Goal: Task Accomplishment & Management: Manage account settings

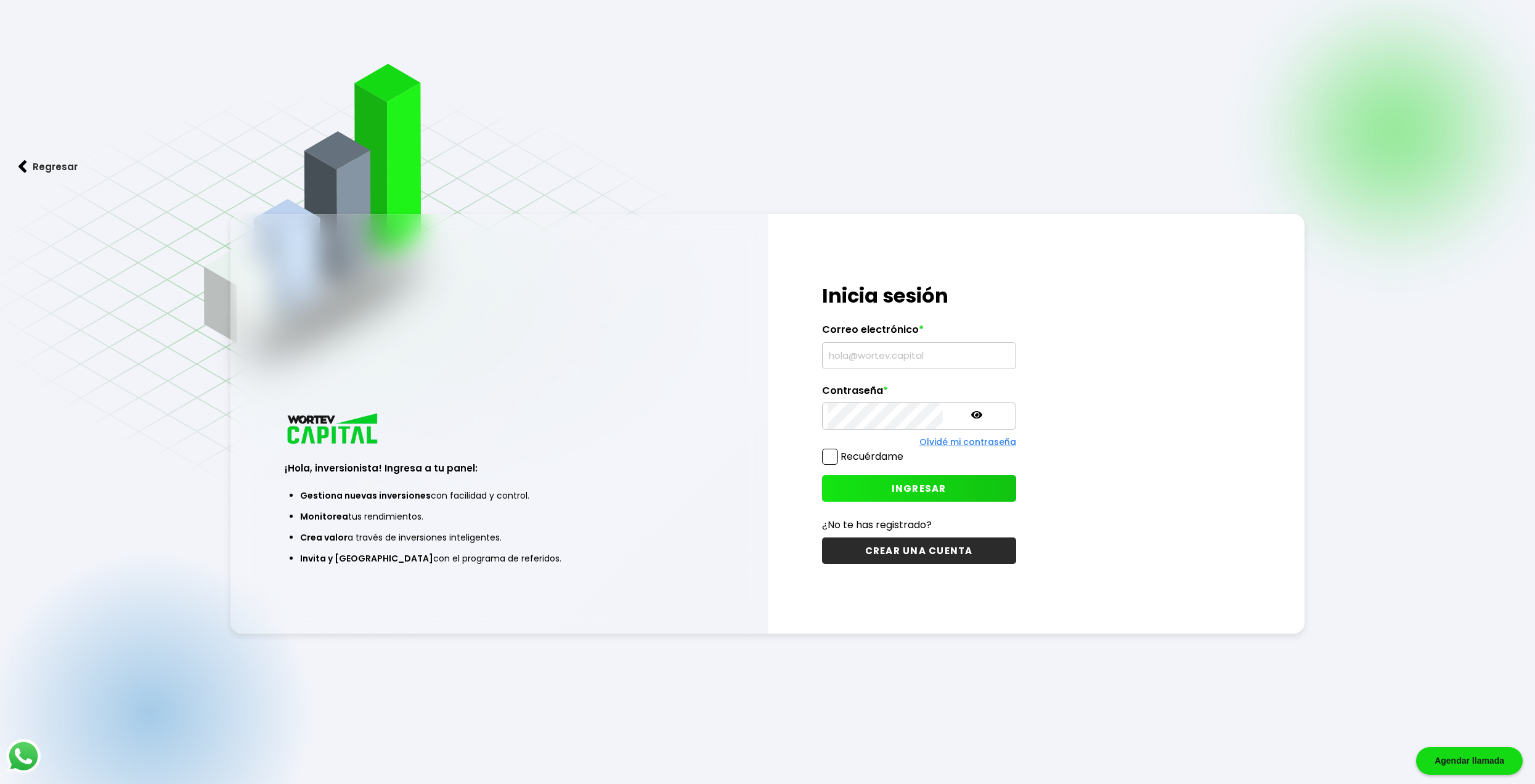
click at [858, 347] on input "text" at bounding box center [919, 356] width 183 height 26
click at [861, 349] on input "text" at bounding box center [919, 356] width 183 height 26
click at [866, 361] on input "text" at bounding box center [919, 356] width 183 height 26
click at [869, 353] on input "text" at bounding box center [919, 356] width 183 height 26
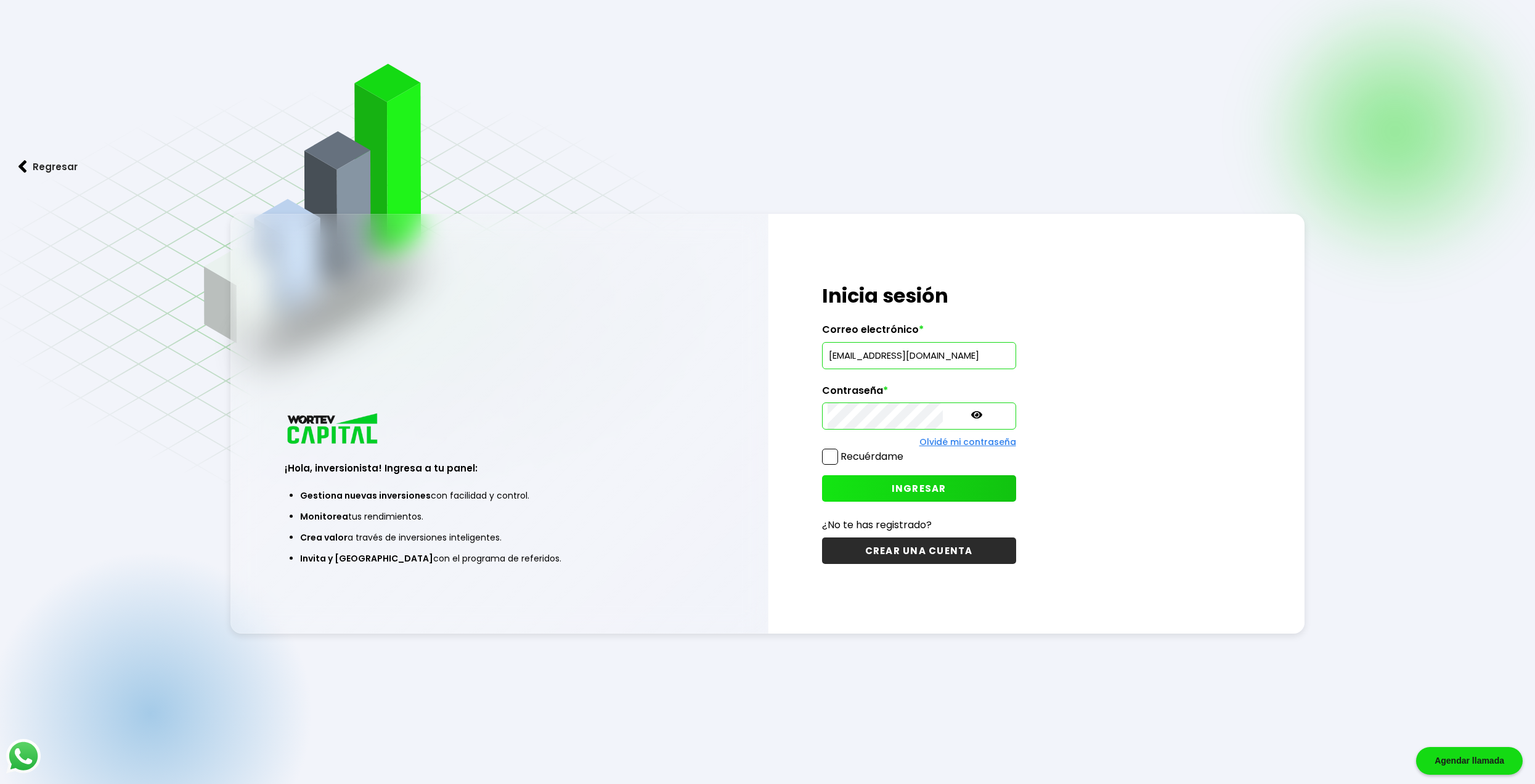
click at [971, 413] on icon at bounding box center [976, 415] width 11 height 8
click at [895, 488] on span "INGRESAR" at bounding box center [919, 488] width 54 height 13
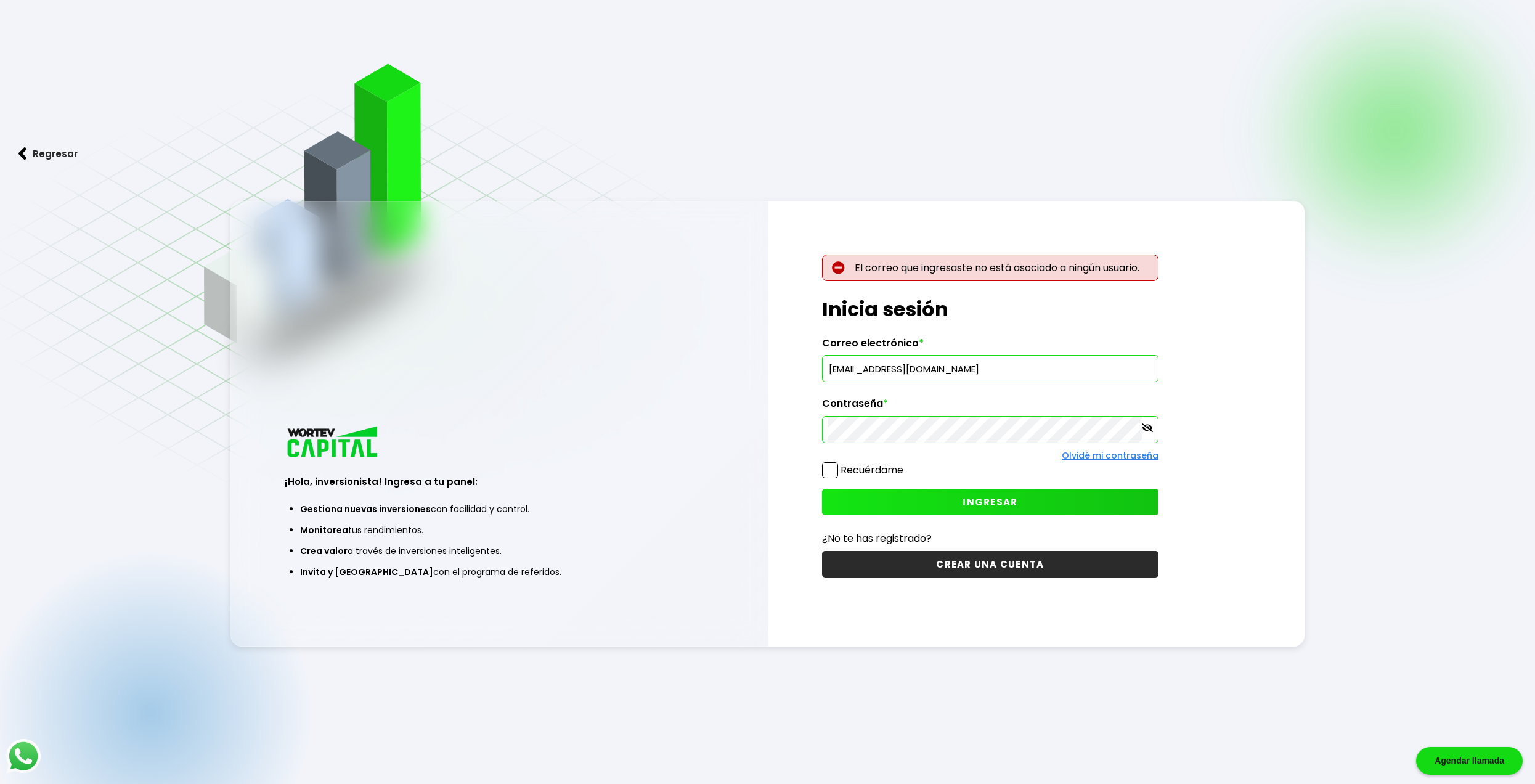
click at [889, 506] on button "INGRESAR" at bounding box center [990, 502] width 337 height 26
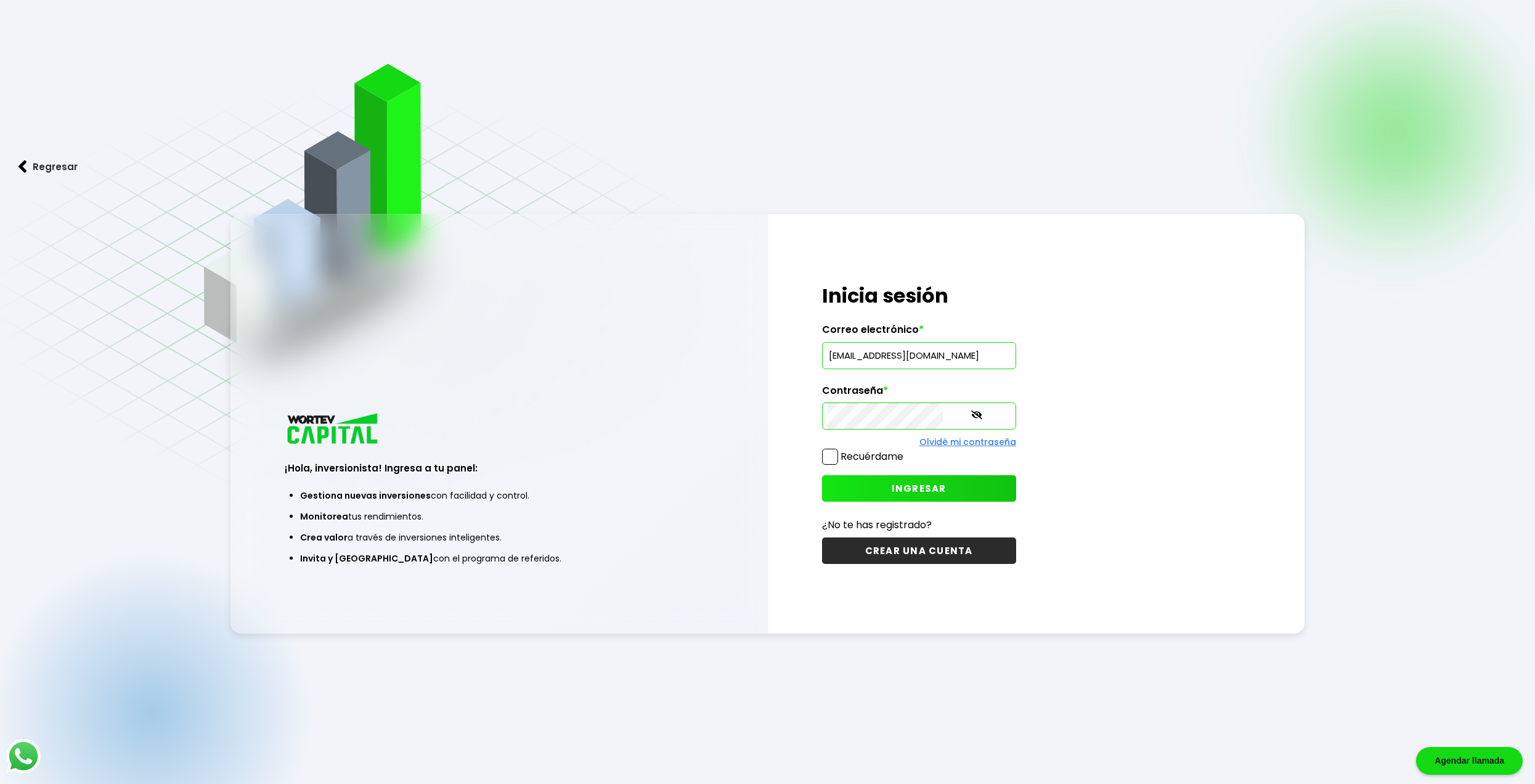
click at [908, 487] on span "INGRESAR" at bounding box center [919, 488] width 54 height 13
click at [870, 355] on input "[EMAIL_ADDRESS][DOMAIN_NAME]" at bounding box center [919, 356] width 183 height 26
type input "[EMAIL_ADDRESS][DOMAIN_NAME]"
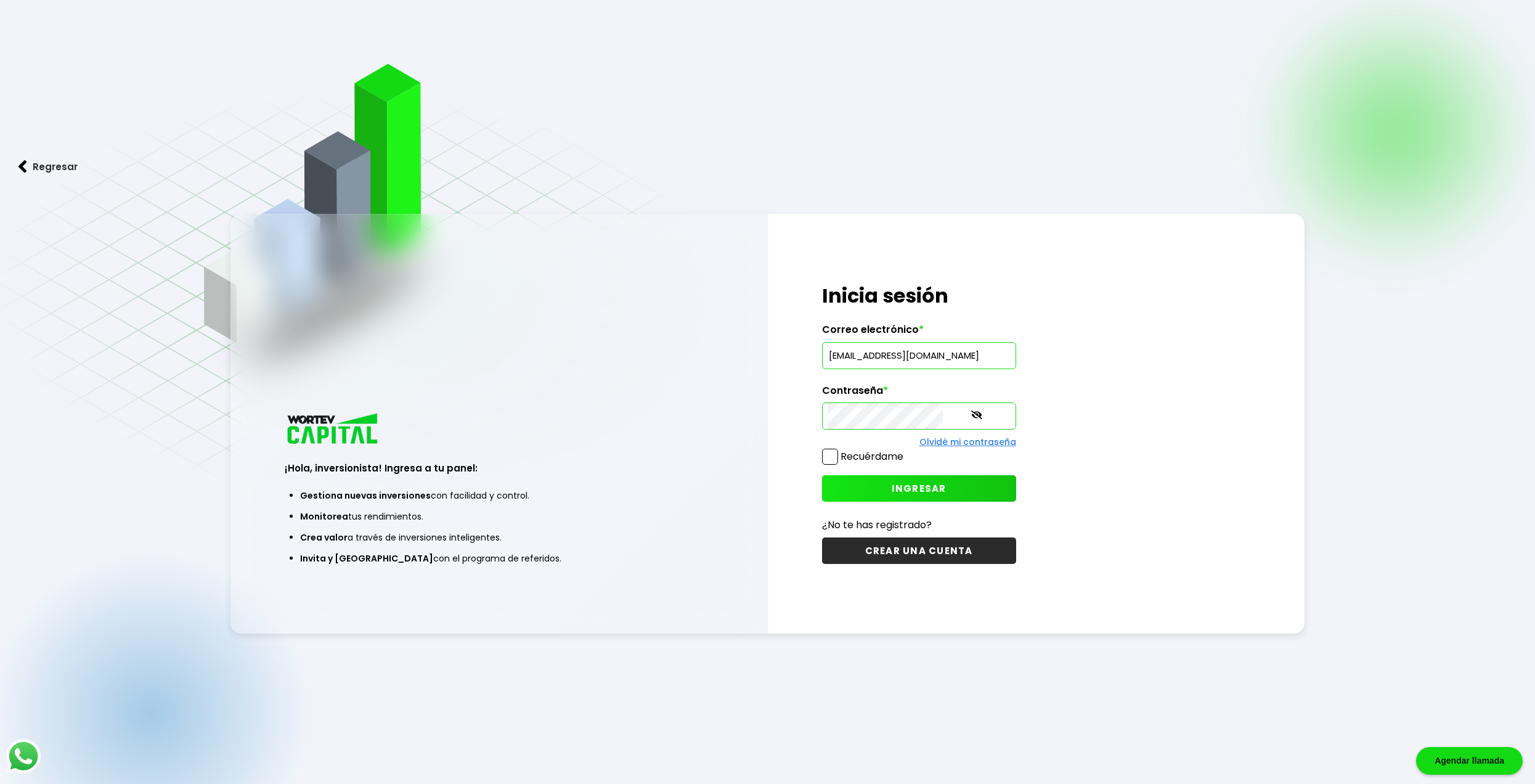
click at [921, 490] on button "INGRESAR" at bounding box center [919, 488] width 194 height 26
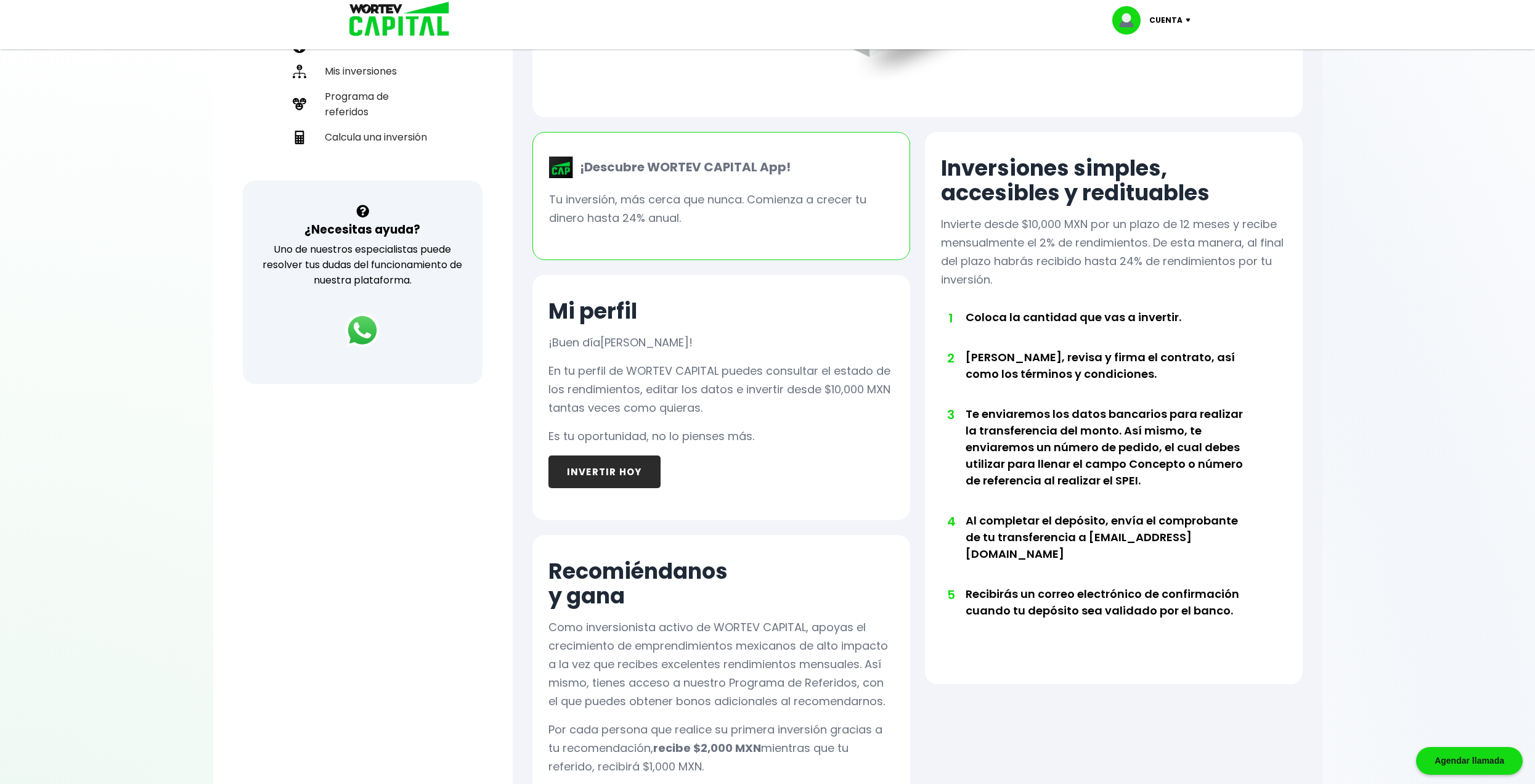
scroll to position [117, 0]
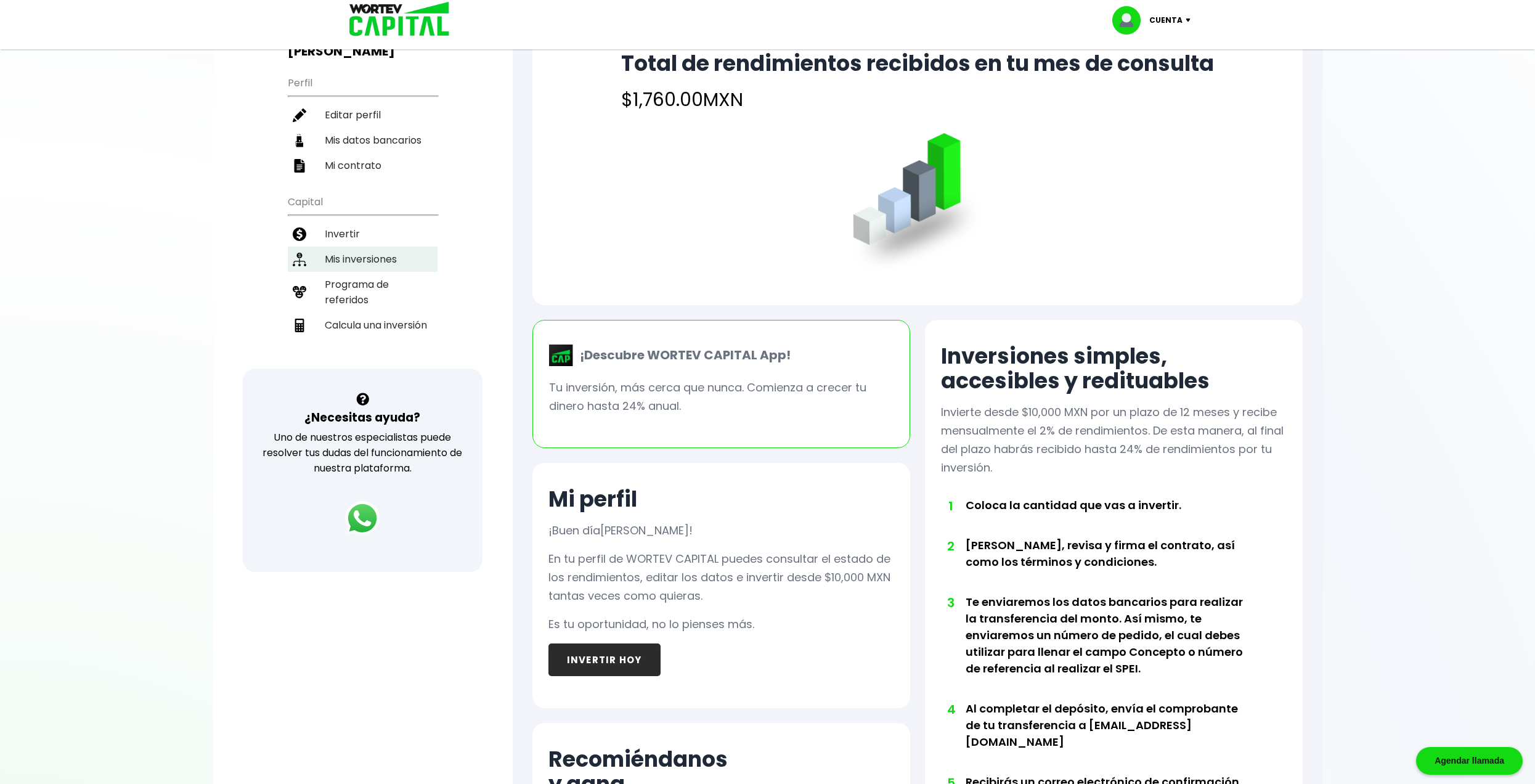
click at [395, 259] on li "Mis inversiones" at bounding box center [363, 259] width 150 height 25
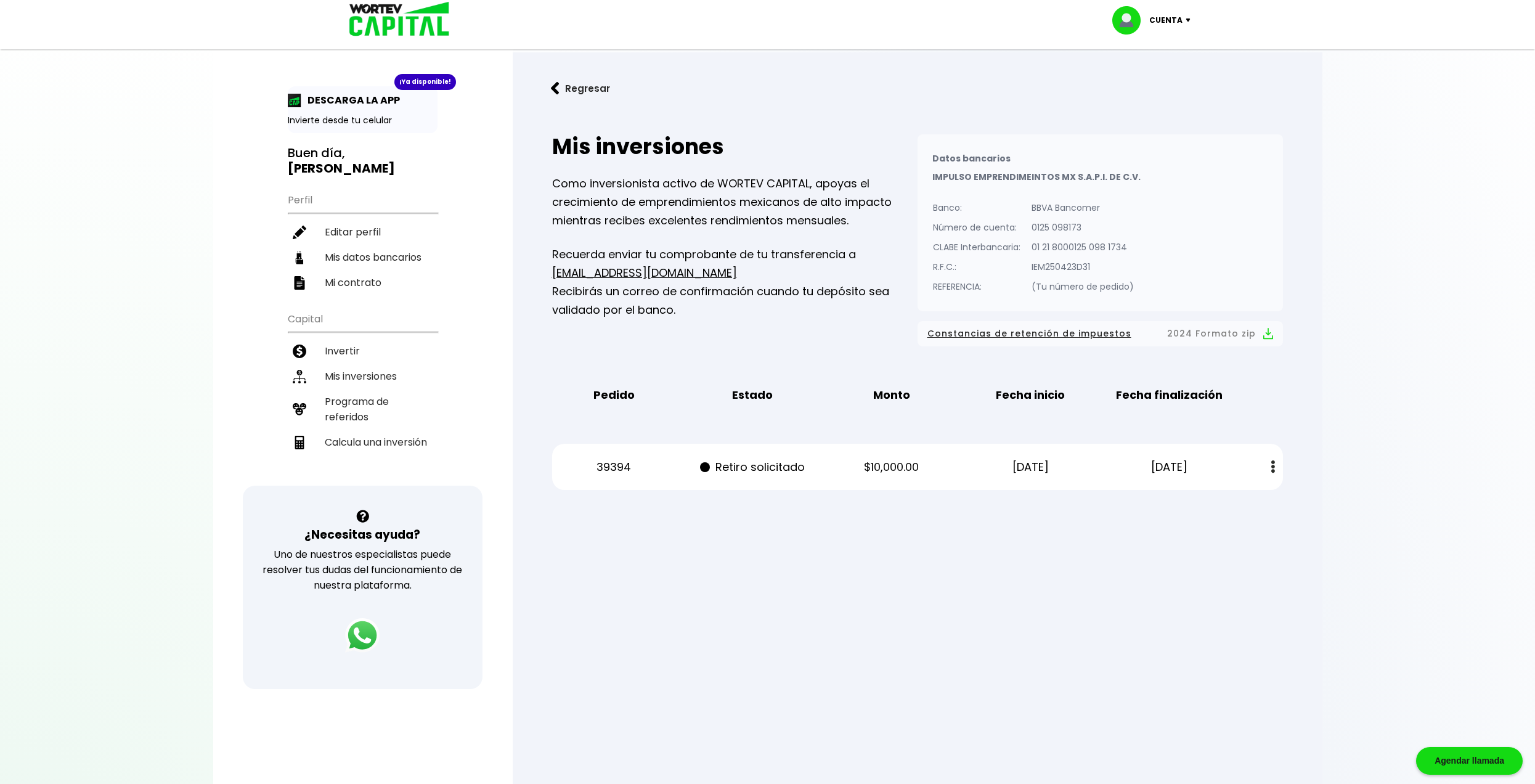
click at [1276, 465] on button at bounding box center [1273, 466] width 17 height 26
click at [944, 527] on div "Regresar Mis inversiones Como inversionista activo de WORTEV CAPITAL, apoyas el…" at bounding box center [917, 291] width 810 height 477
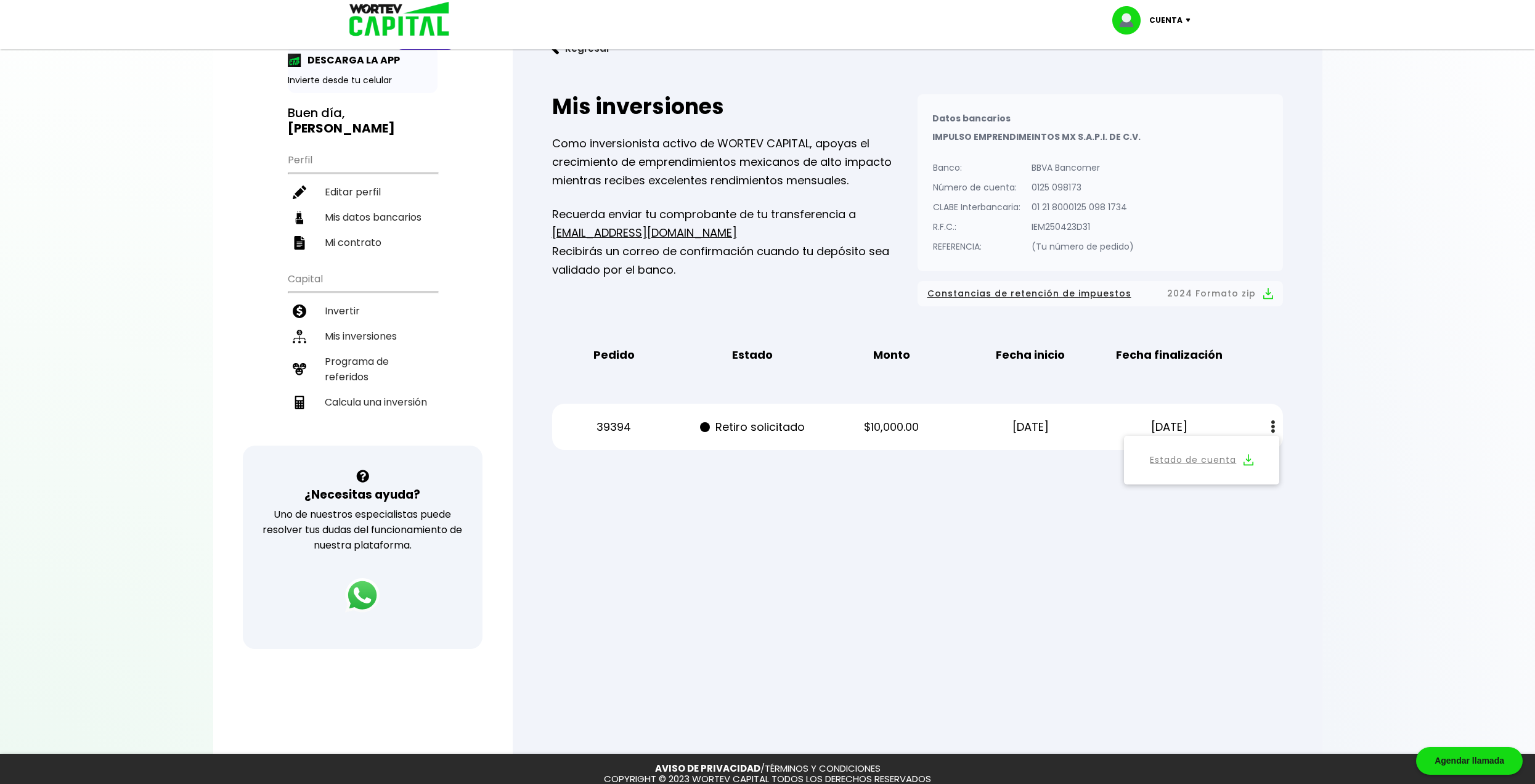
scroll to position [61, 0]
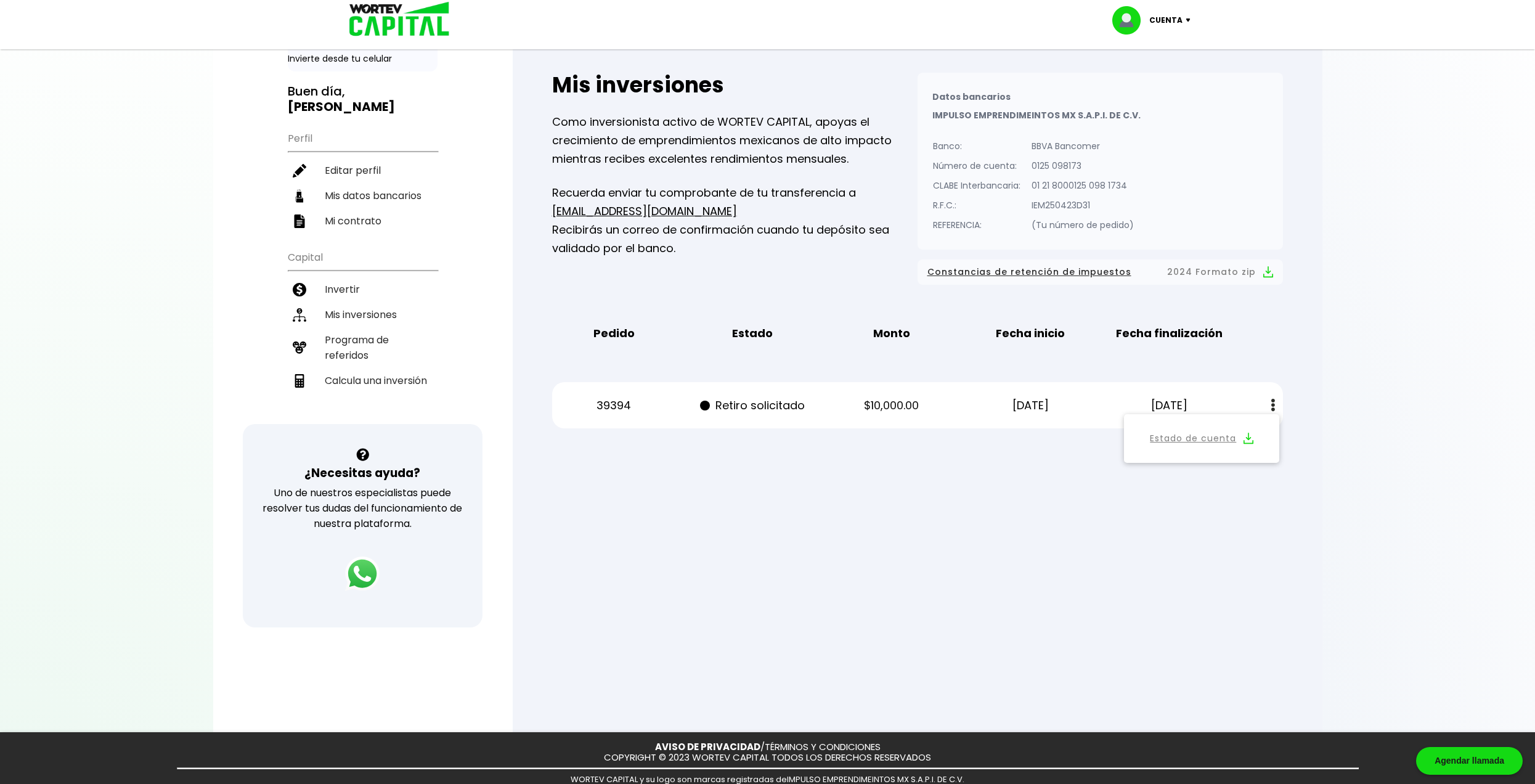
click at [855, 537] on div at bounding box center [768, 392] width 1535 height 784
click at [1027, 506] on div at bounding box center [768, 392] width 1535 height 784
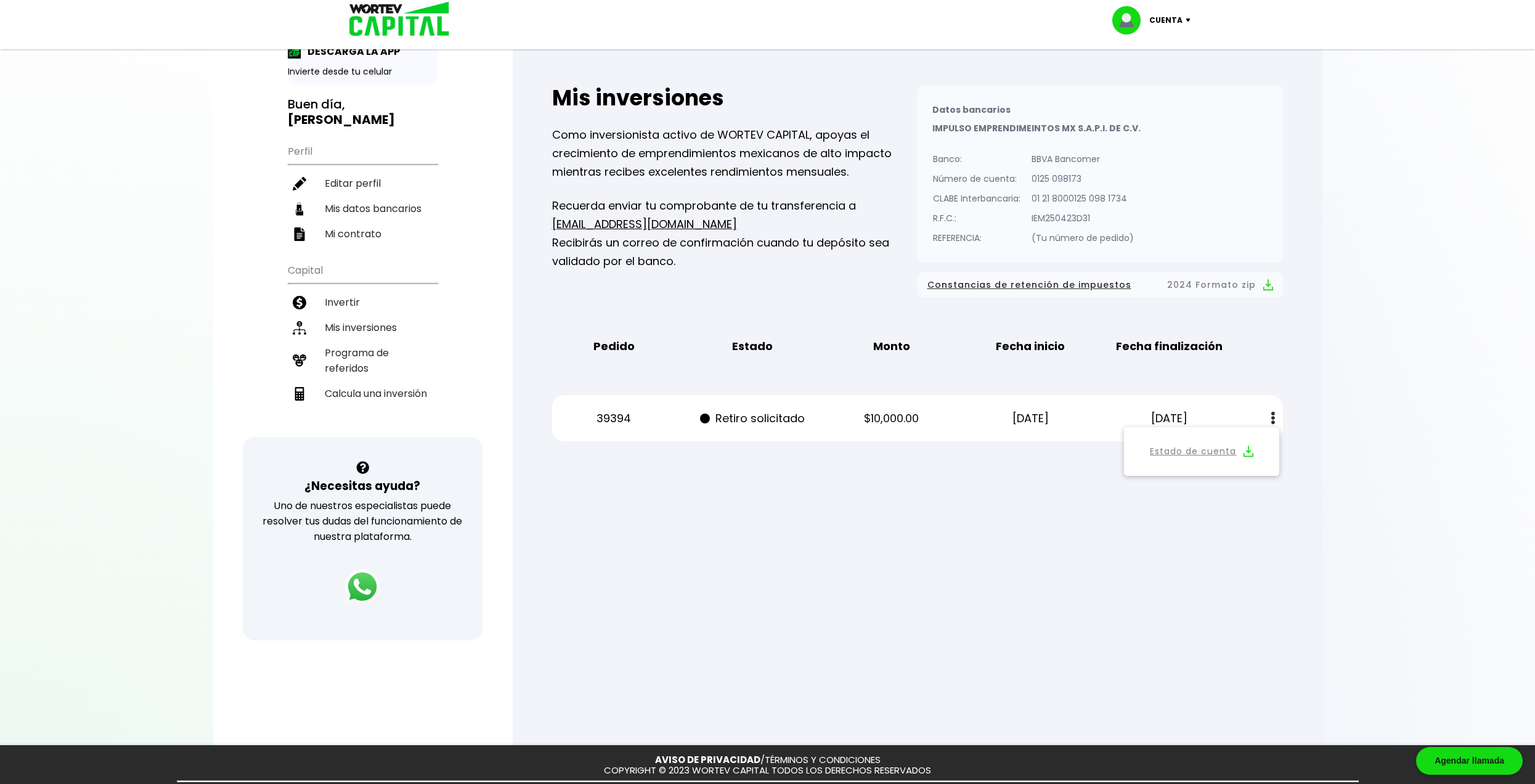
scroll to position [0, 0]
